Goal: Find specific page/section: Find specific page/section

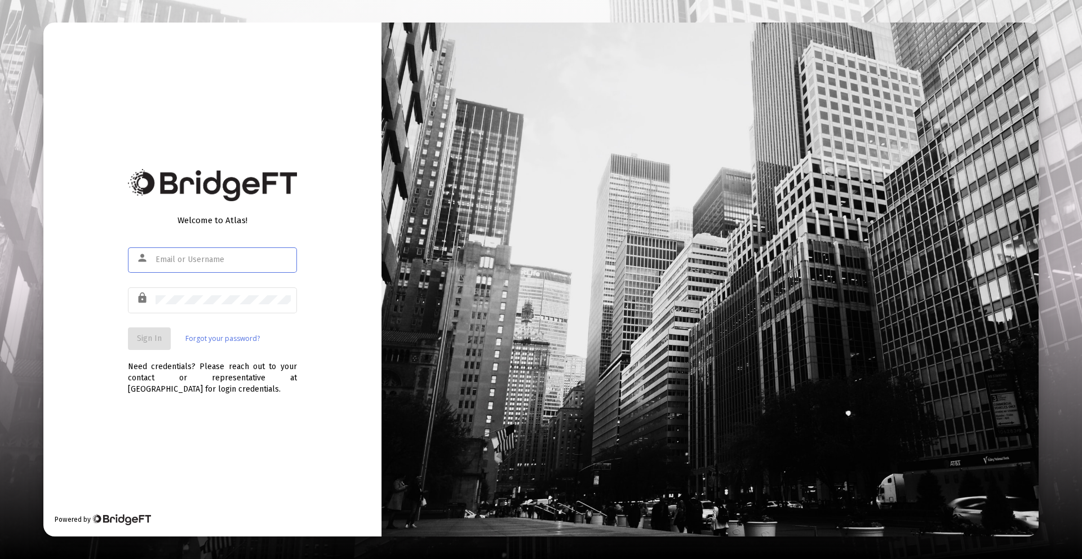
click at [211, 261] on input "text" at bounding box center [223, 259] width 135 height 9
type input "[PERSON_NAME][EMAIL_ADDRESS][DOMAIN_NAME]"
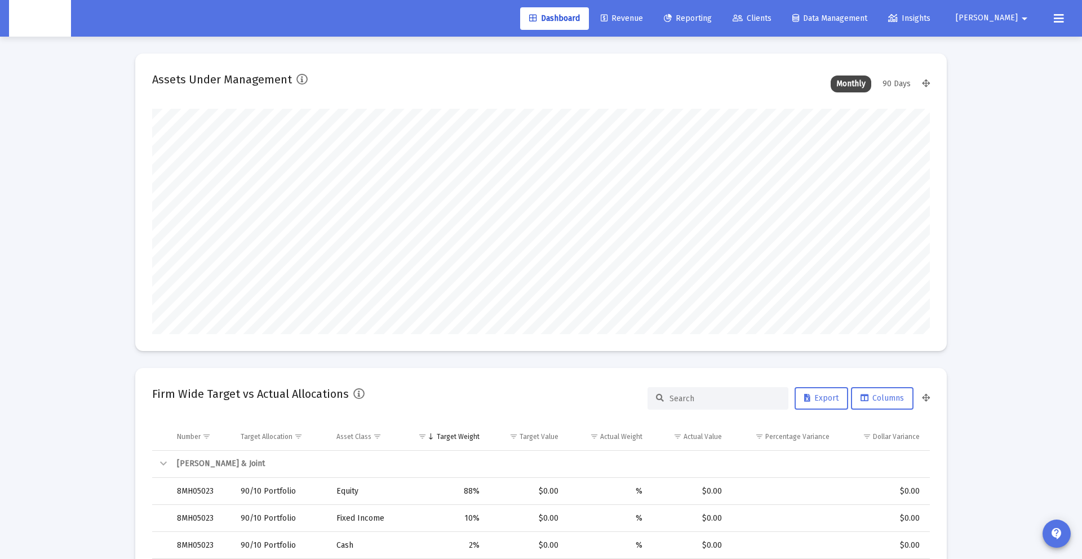
scroll to position [225, 419]
type input "[DATE]"
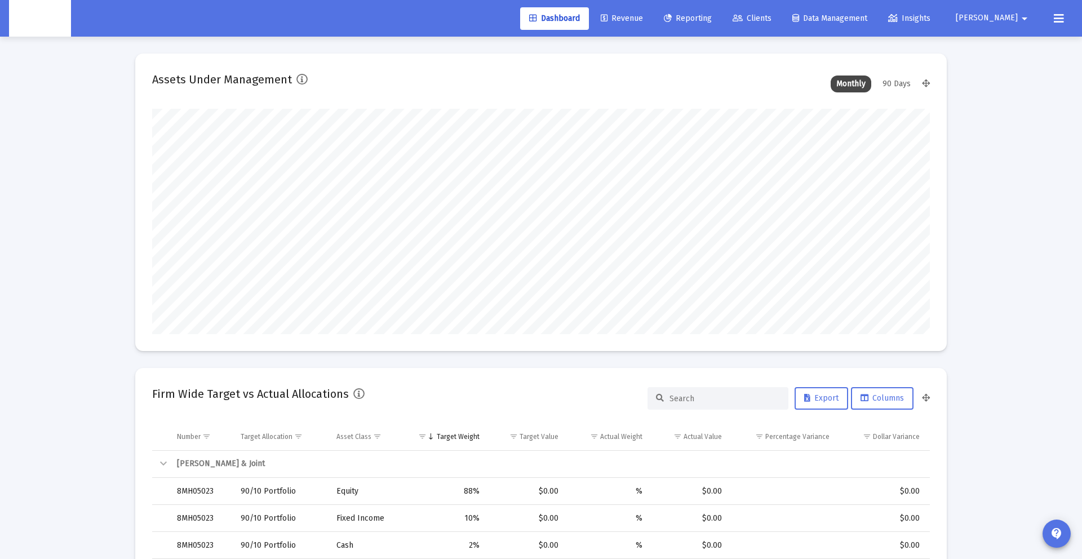
click at [771, 21] on span "Clients" at bounding box center [751, 19] width 39 height 10
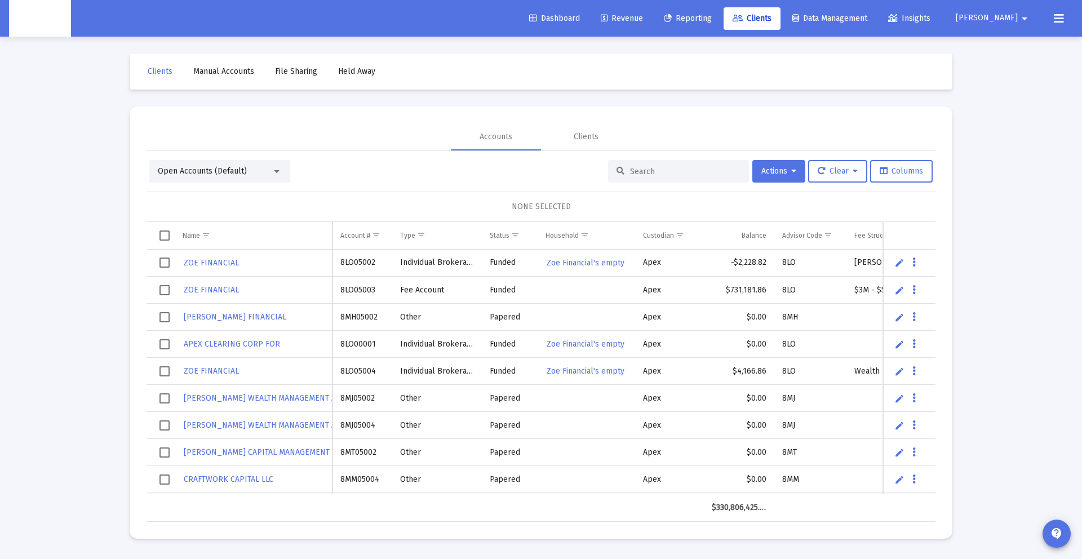
click at [643, 181] on div at bounding box center [678, 171] width 141 height 23
click at [643, 177] on div at bounding box center [678, 171] width 141 height 23
click at [643, 175] on input at bounding box center [685, 172] width 110 height 10
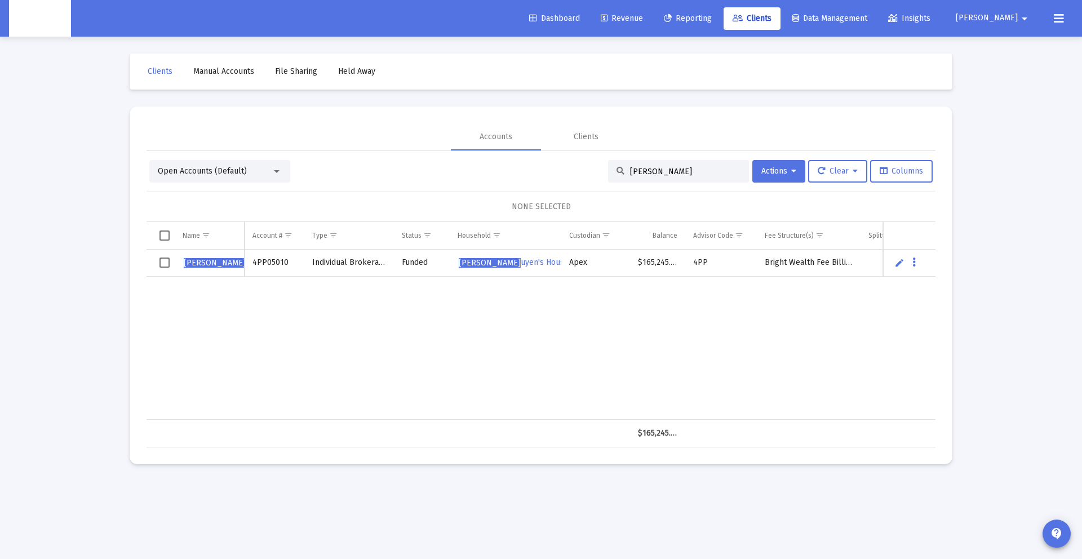
type input "[PERSON_NAME]"
click at [279, 168] on div at bounding box center [277, 171] width 10 height 9
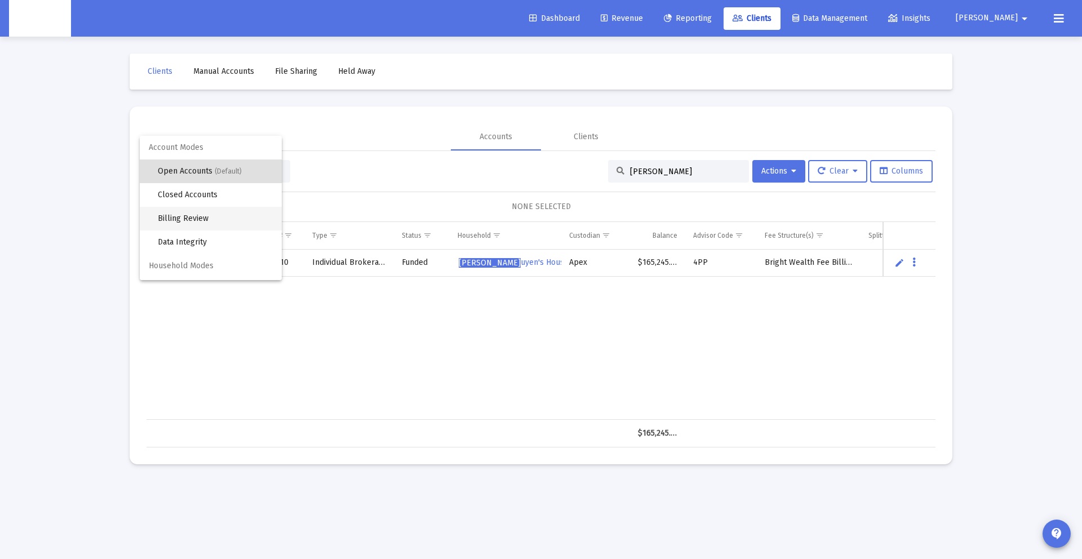
click at [220, 215] on span "Billing Review" at bounding box center [215, 219] width 115 height 24
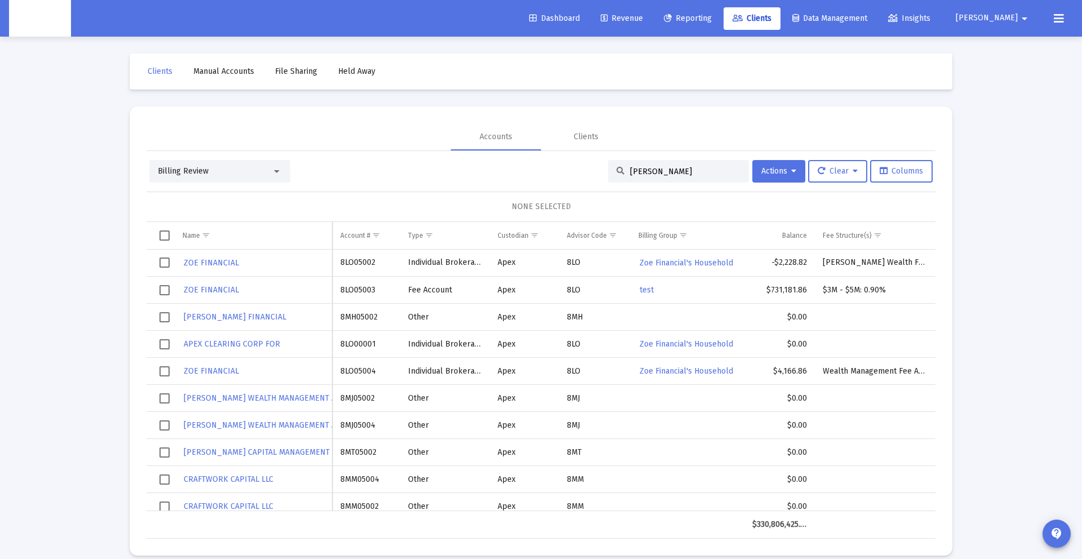
click at [237, 160] on div "Billing Review" at bounding box center [219, 171] width 141 height 23
click at [233, 174] on div "Billing Review" at bounding box center [215, 171] width 114 height 11
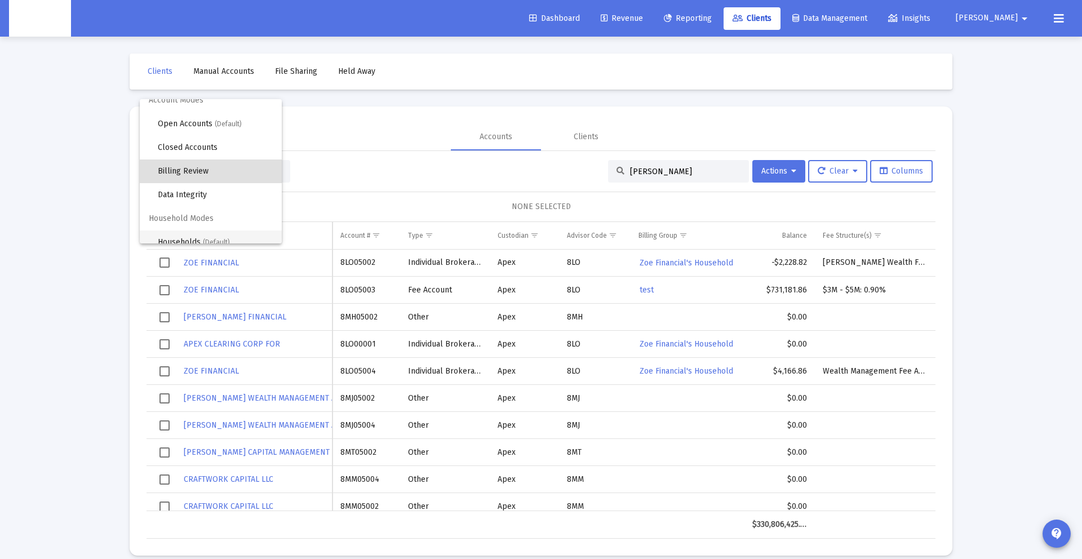
scroll to position [21, 0]
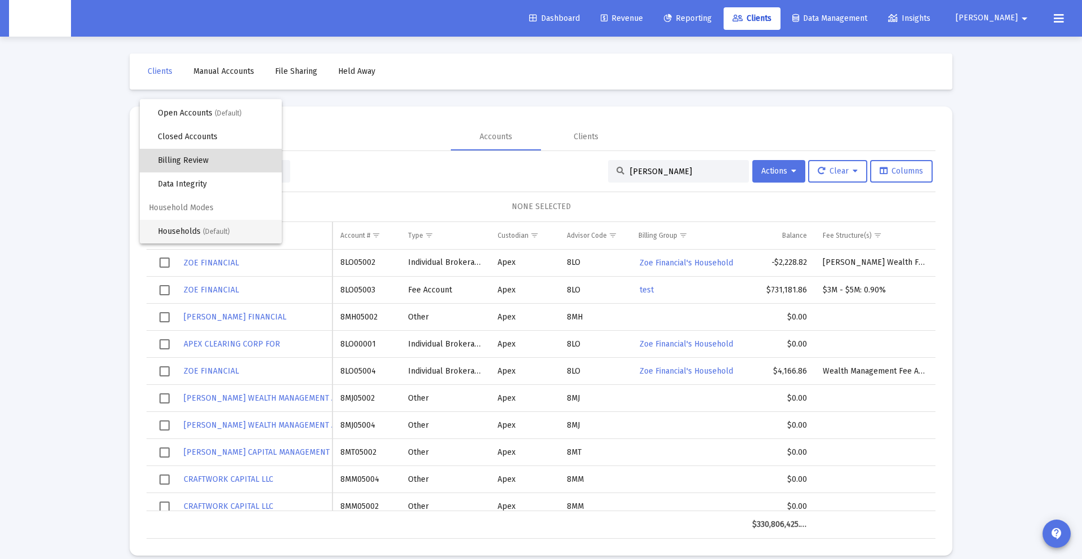
click at [216, 228] on span "(Default)" at bounding box center [216, 232] width 27 height 8
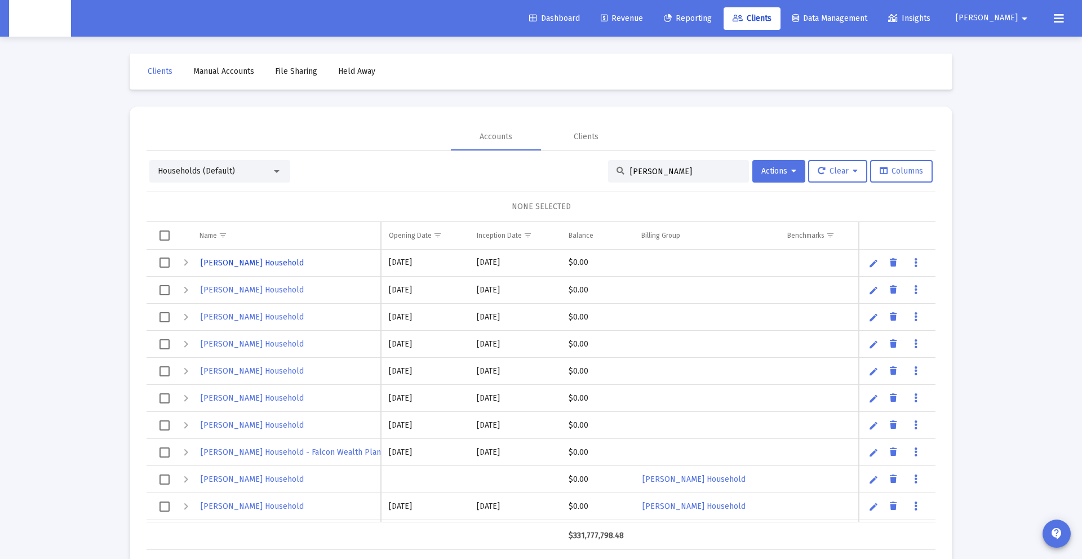
click at [266, 263] on span "[PERSON_NAME] Household" at bounding box center [252, 263] width 103 height 10
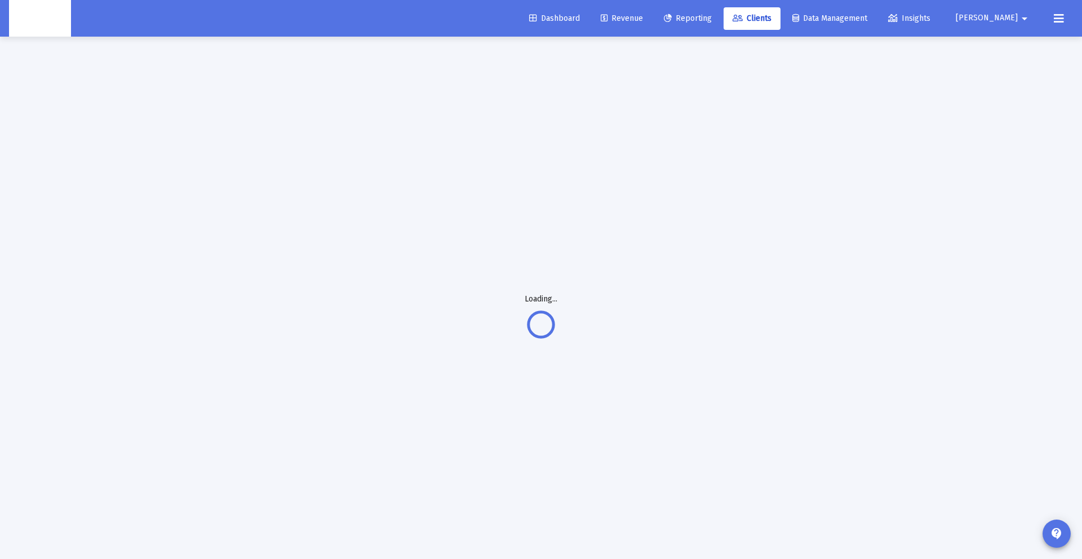
scroll to position [1, 0]
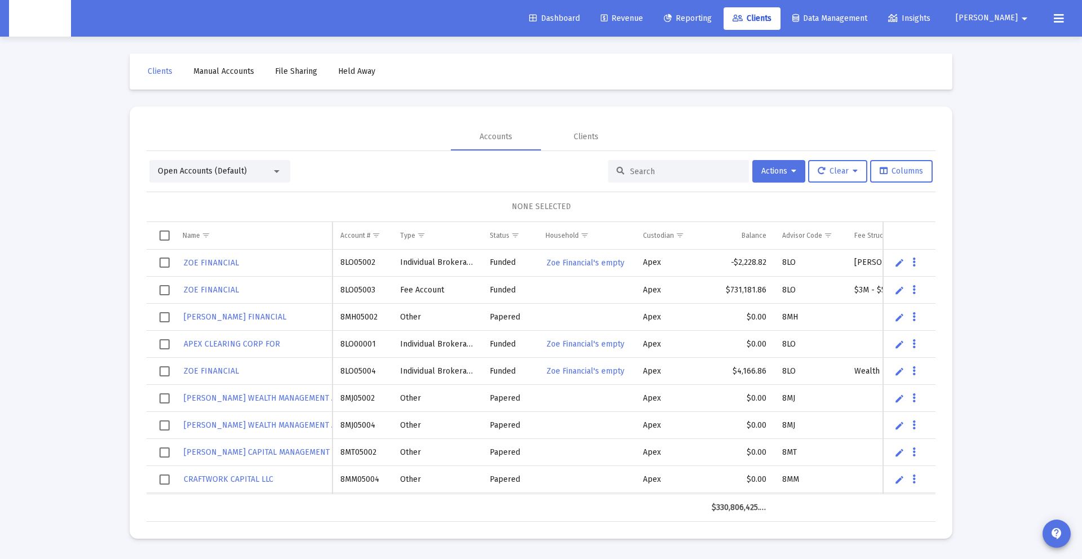
click at [903, 261] on link "Edit" at bounding box center [899, 262] width 10 height 10
click at [425, 164] on div "Open Accounts (Default) Actions Clear Columns" at bounding box center [540, 171] width 783 height 23
click at [895, 261] on link "Save" at bounding box center [897, 263] width 10 height 10
click at [309, 181] on div "Open Accounts (Default) Actions Clear Columns" at bounding box center [540, 171] width 783 height 23
click at [649, 167] on input at bounding box center [685, 172] width 110 height 10
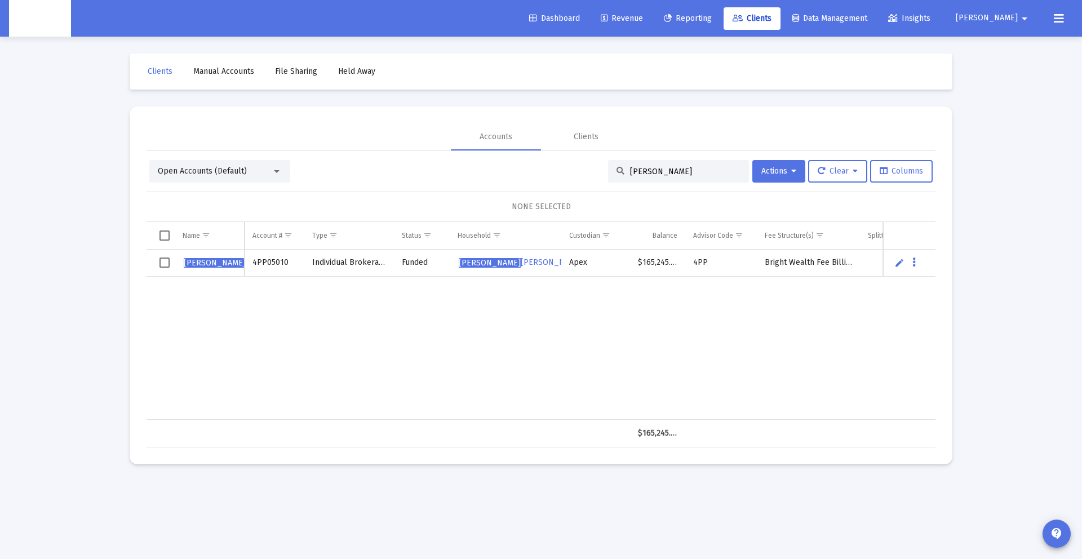
type input "[PERSON_NAME]"
click at [242, 268] on td "[PERSON_NAME]" at bounding box center [210, 263] width 70 height 27
click at [237, 263] on td "[PERSON_NAME]" at bounding box center [210, 263] width 70 height 27
click at [215, 165] on div "Open Accounts (Default)" at bounding box center [219, 171] width 141 height 23
click at [215, 172] on span "Open Accounts (Default)" at bounding box center [202, 171] width 89 height 10
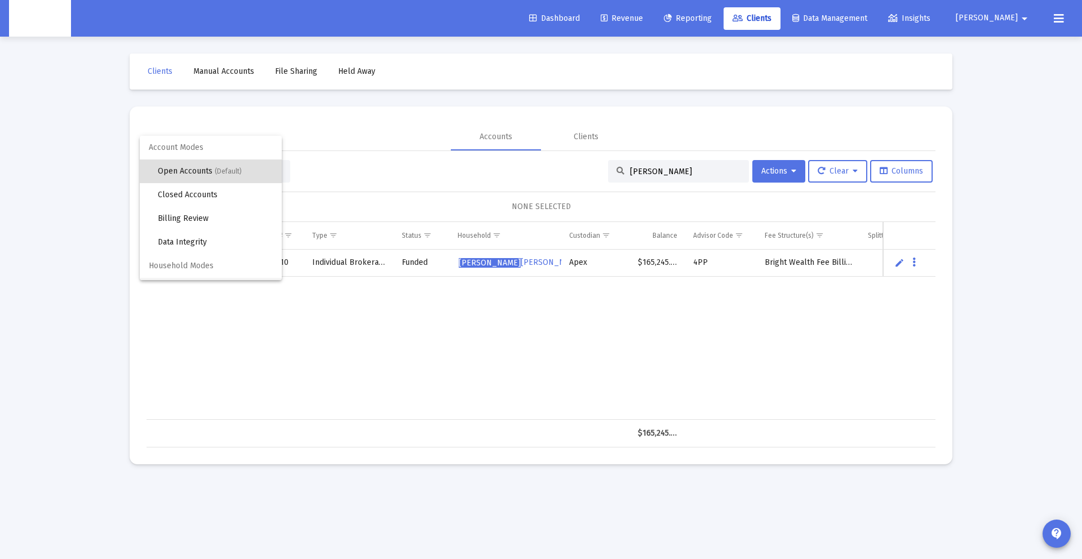
scroll to position [21, 0]
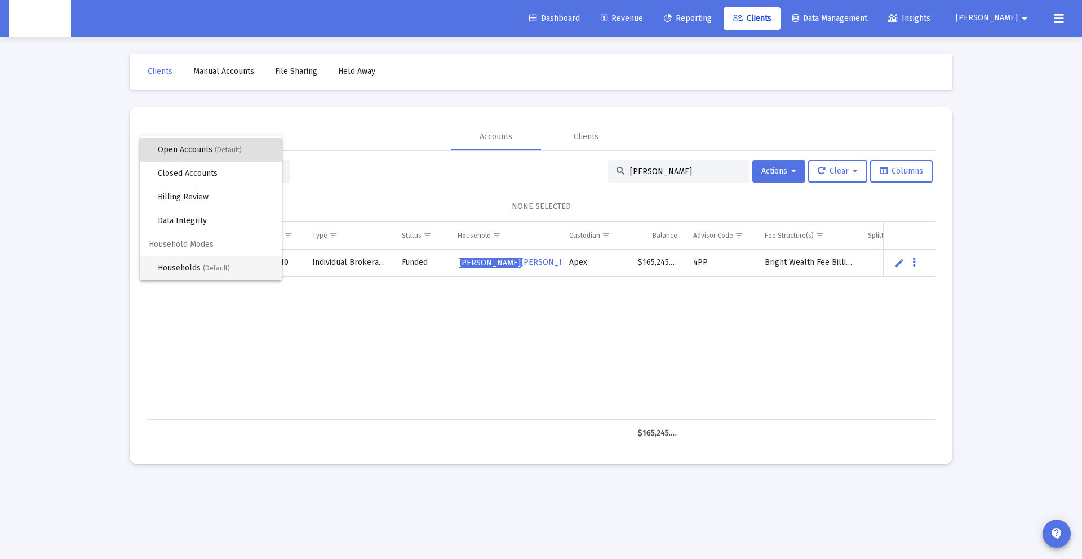
click at [195, 261] on span "Households (Default)" at bounding box center [215, 268] width 115 height 24
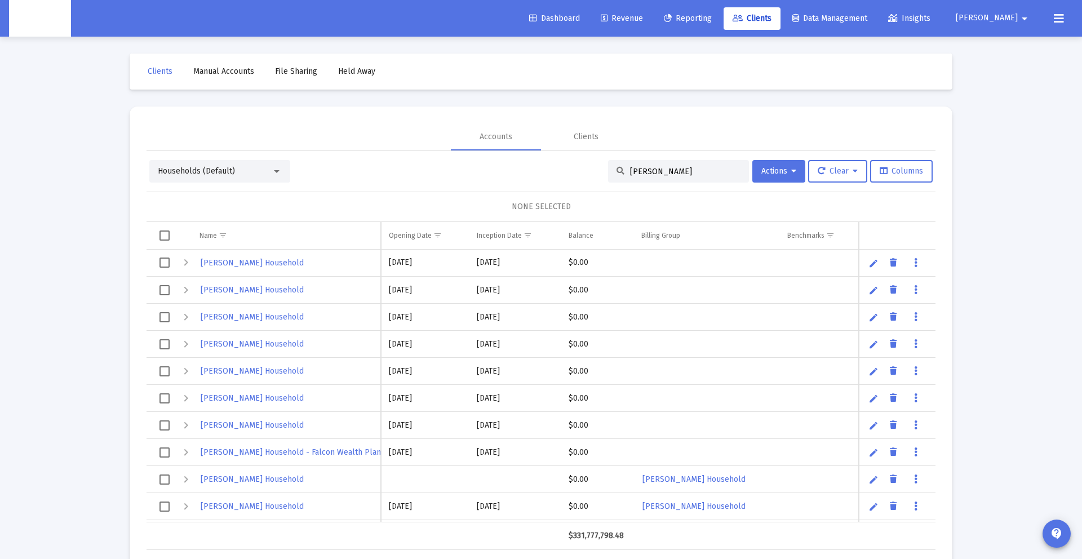
click at [701, 169] on input "[PERSON_NAME]" at bounding box center [685, 172] width 110 height 10
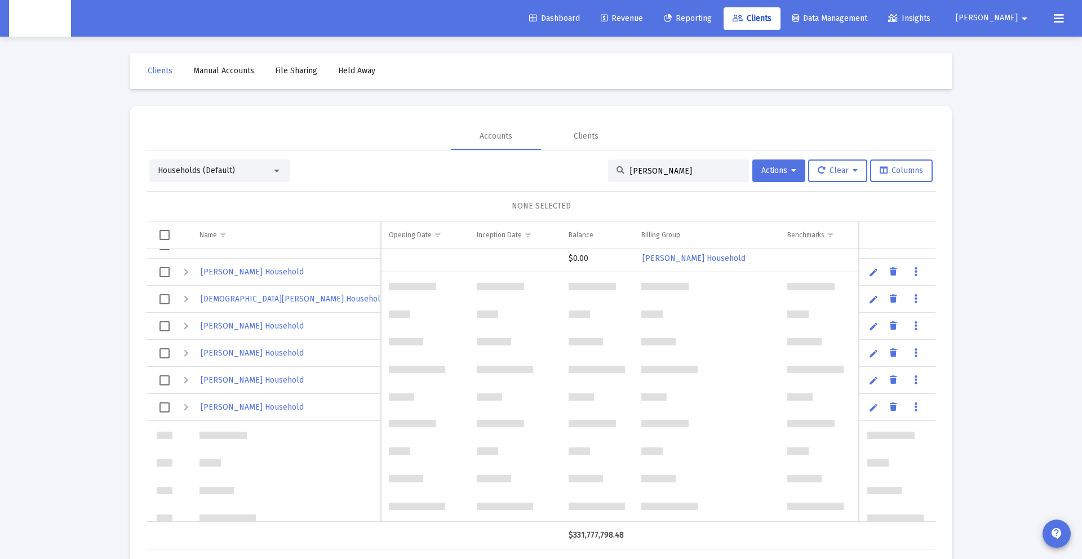
scroll to position [788, 0]
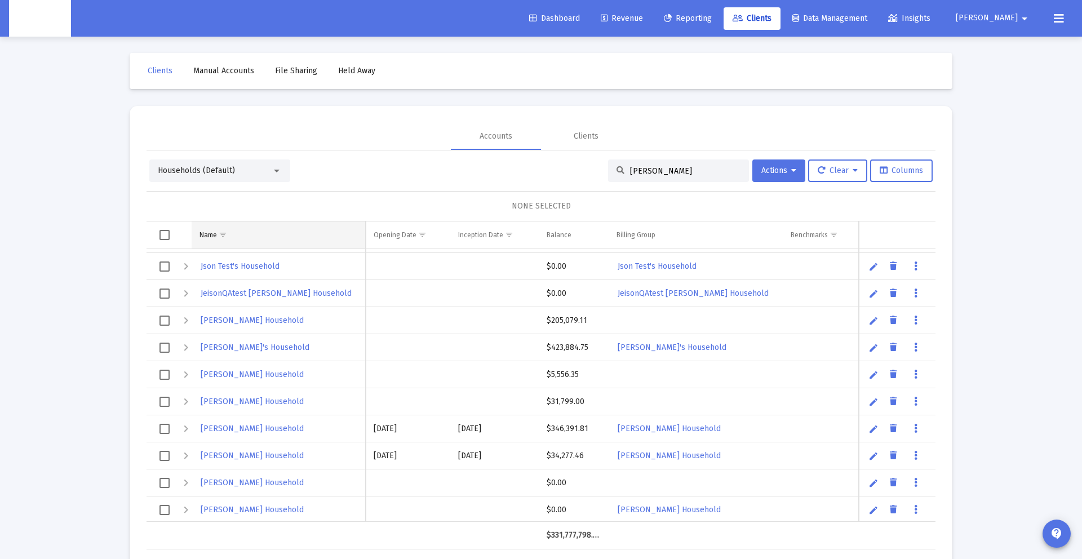
click at [242, 230] on td "Name" at bounding box center [279, 234] width 174 height 27
